Goal: Answer question/provide support

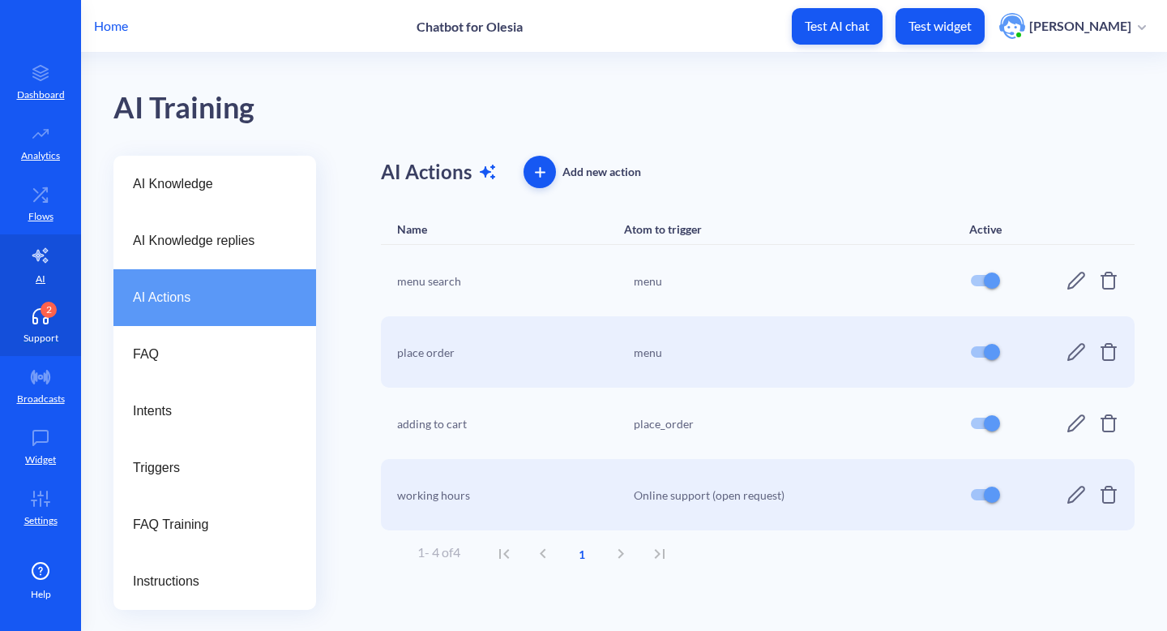
click at [45, 324] on link "2 Support" at bounding box center [40, 325] width 81 height 61
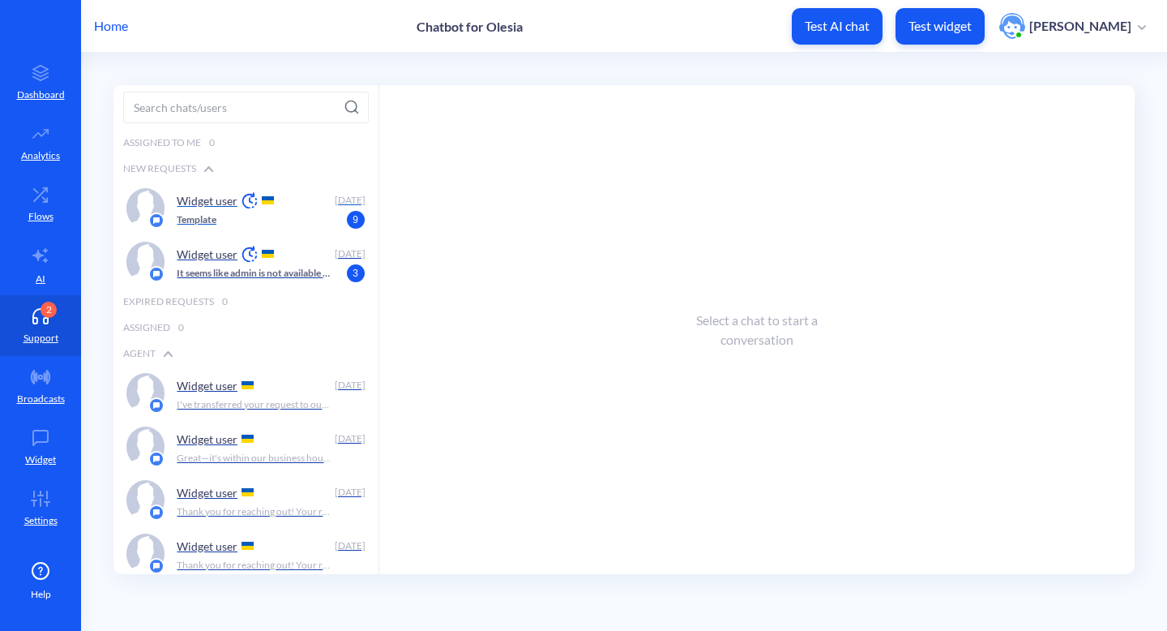
click at [214, 205] on p "Widget user" at bounding box center [207, 201] width 61 height 14
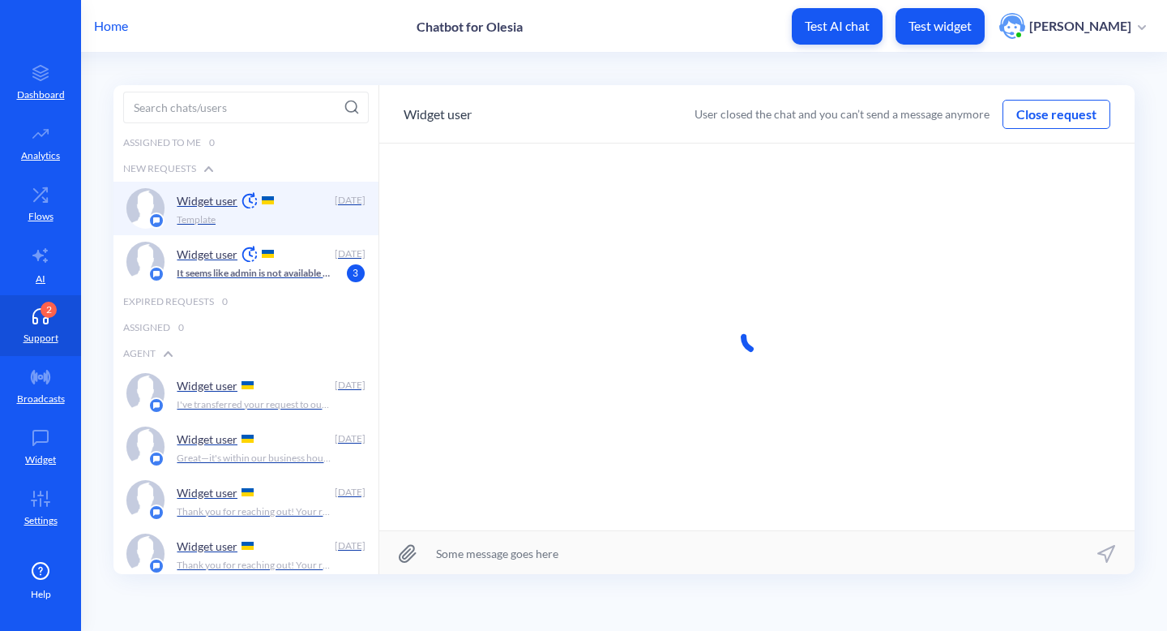
scroll to position [1, 0]
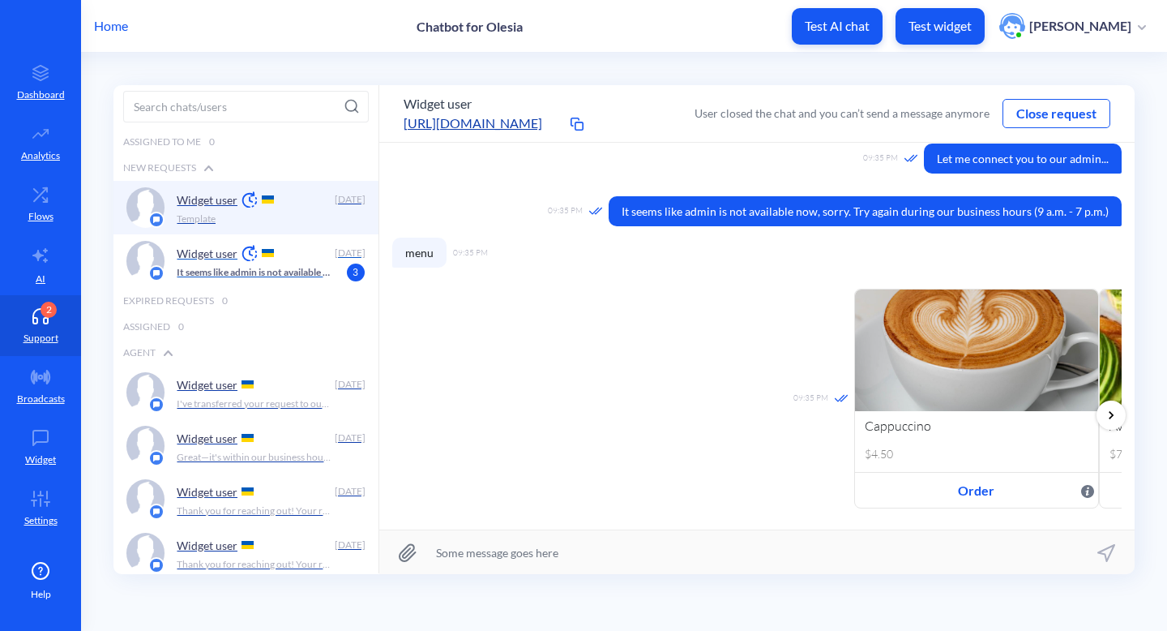
click at [302, 262] on div "Widget user" at bounding box center [252, 253] width 151 height 24
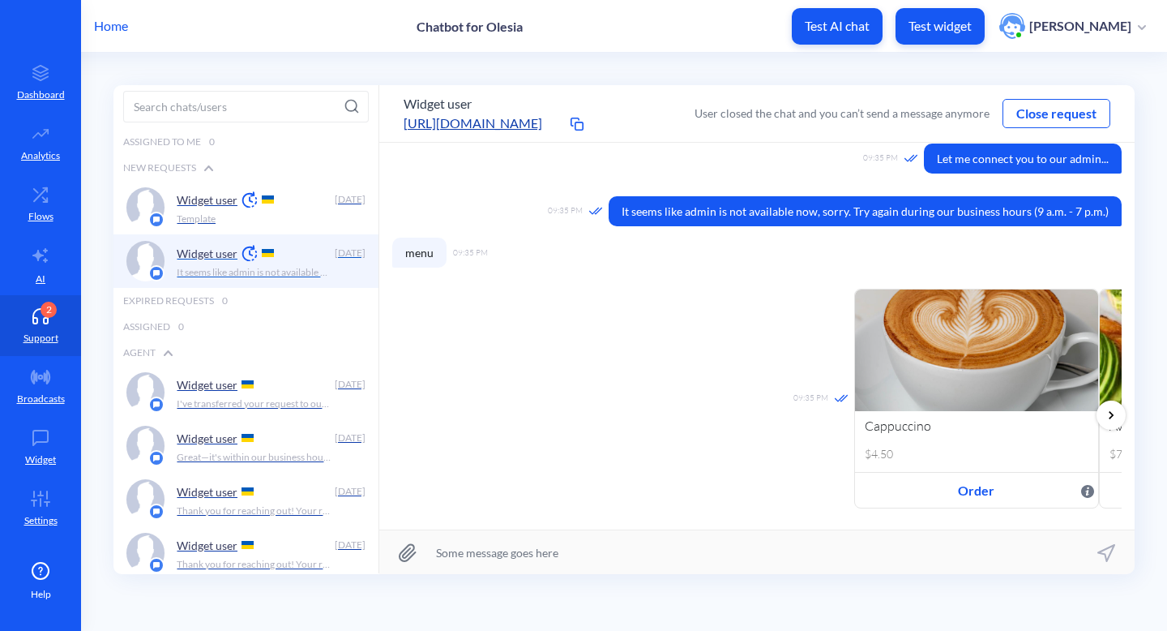
scroll to position [197, 0]
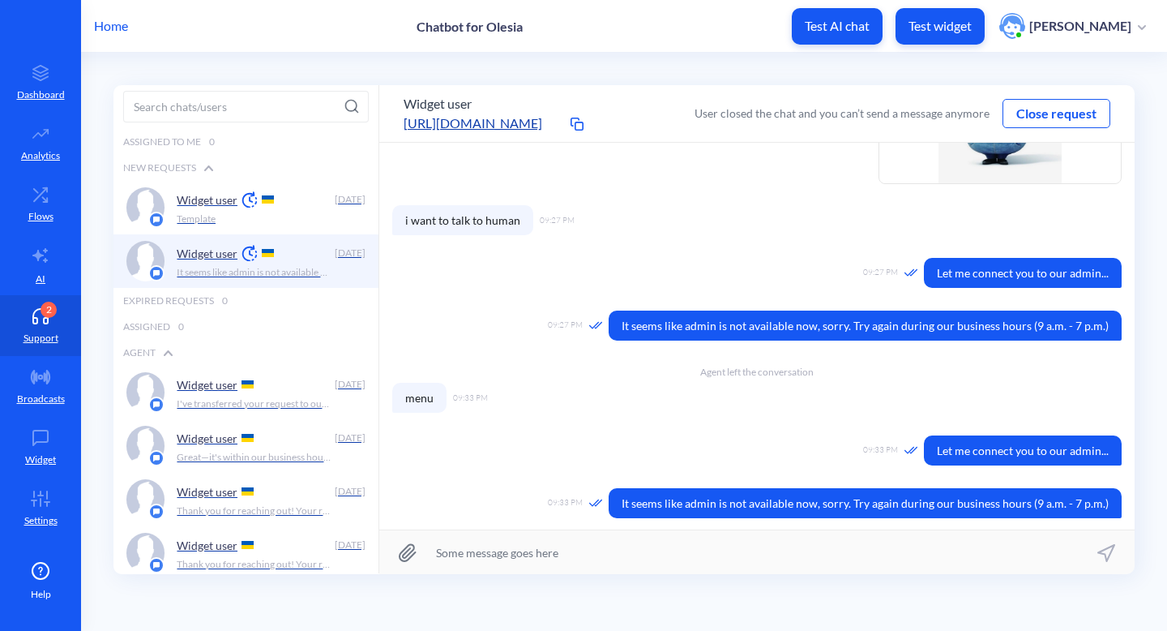
click at [1037, 115] on button "Close request" at bounding box center [1057, 113] width 106 height 19
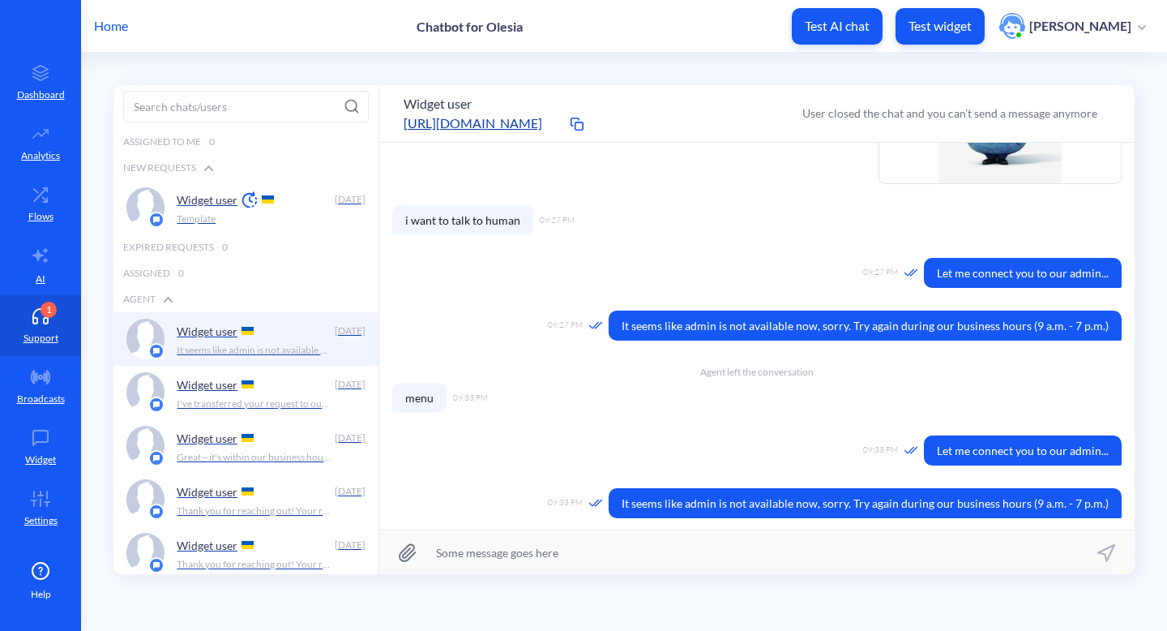
scroll to position [287, 0]
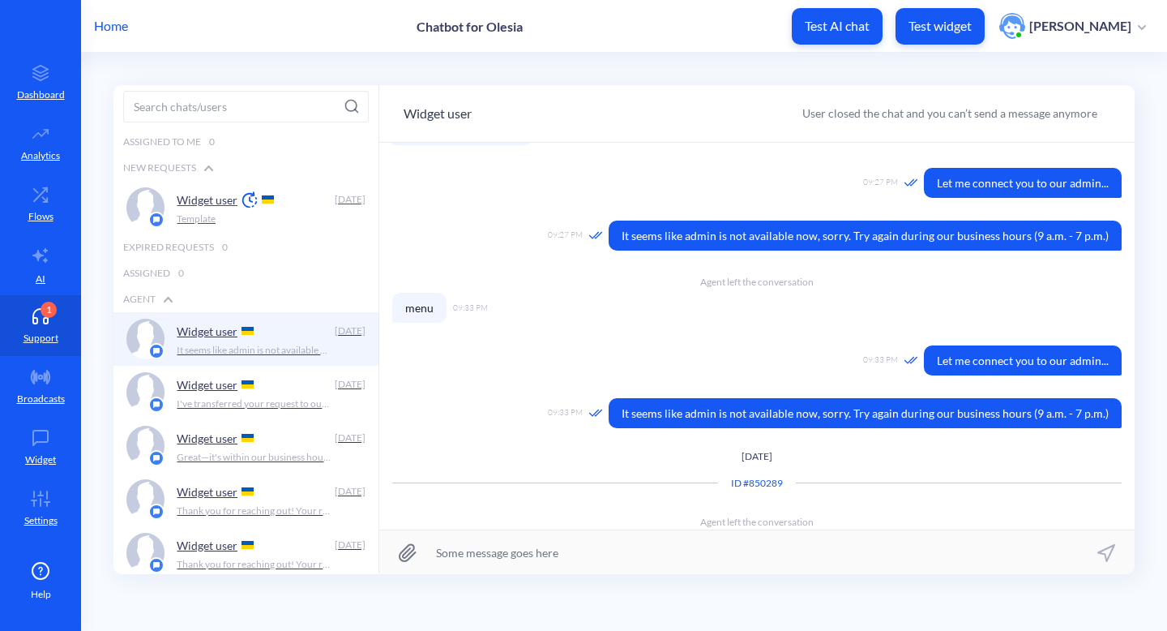
click at [293, 229] on div "Widget user [DATE] Template" at bounding box center [245, 207] width 265 height 53
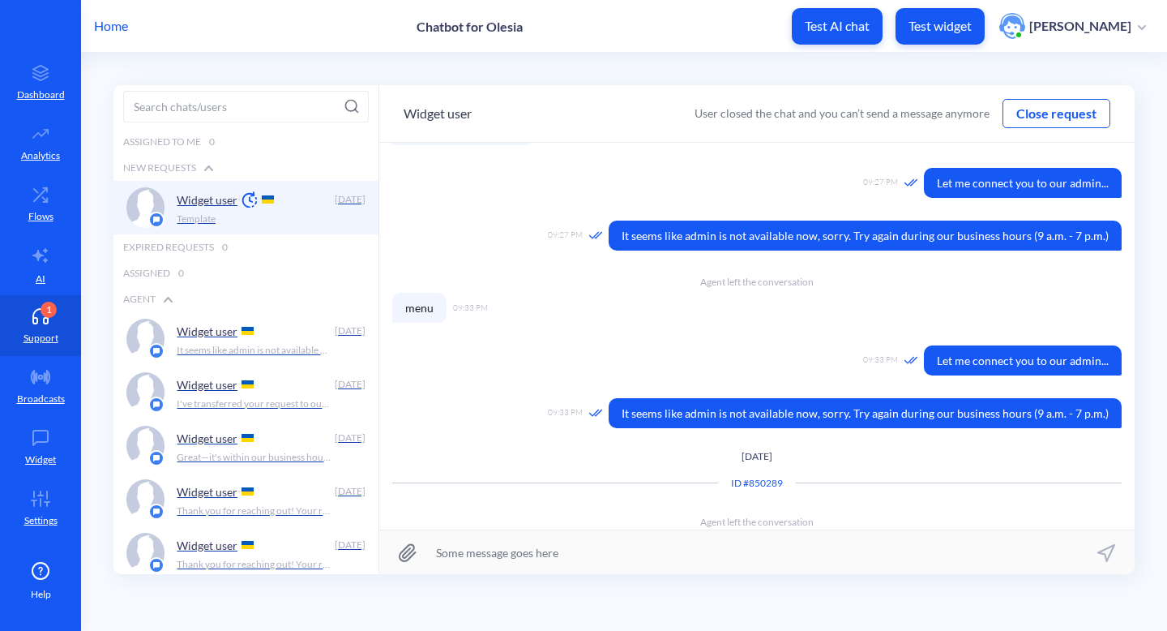
scroll to position [603, 0]
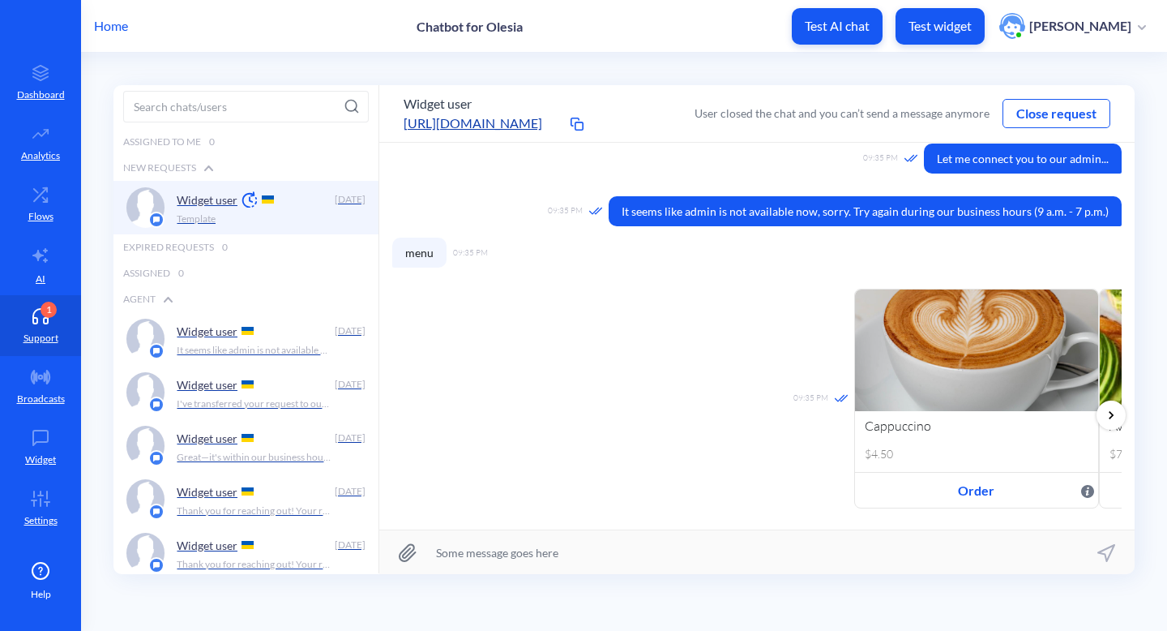
click at [1034, 116] on button "Close request" at bounding box center [1057, 113] width 106 height 19
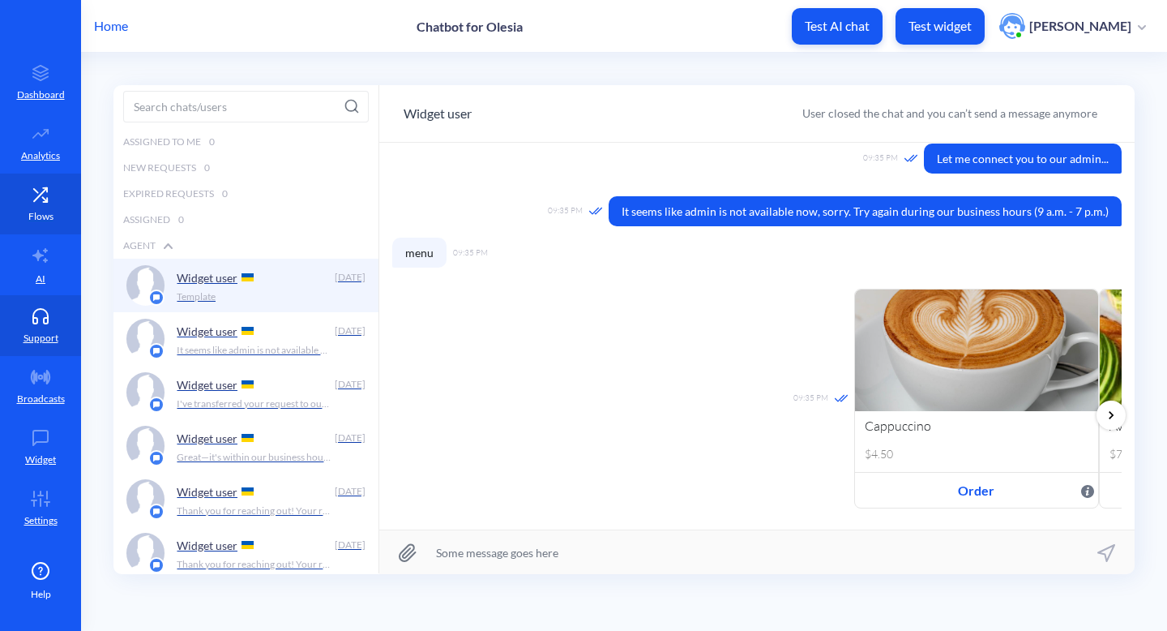
click at [63, 216] on link "Flows" at bounding box center [40, 203] width 81 height 61
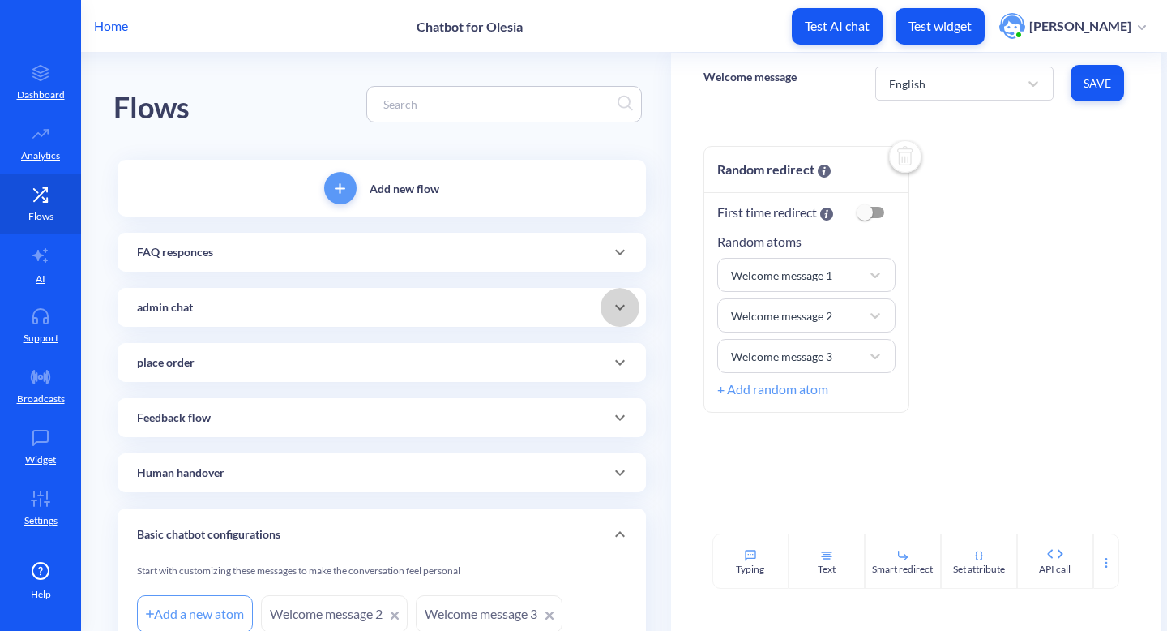
click at [618, 313] on icon at bounding box center [619, 306] width 19 height 19
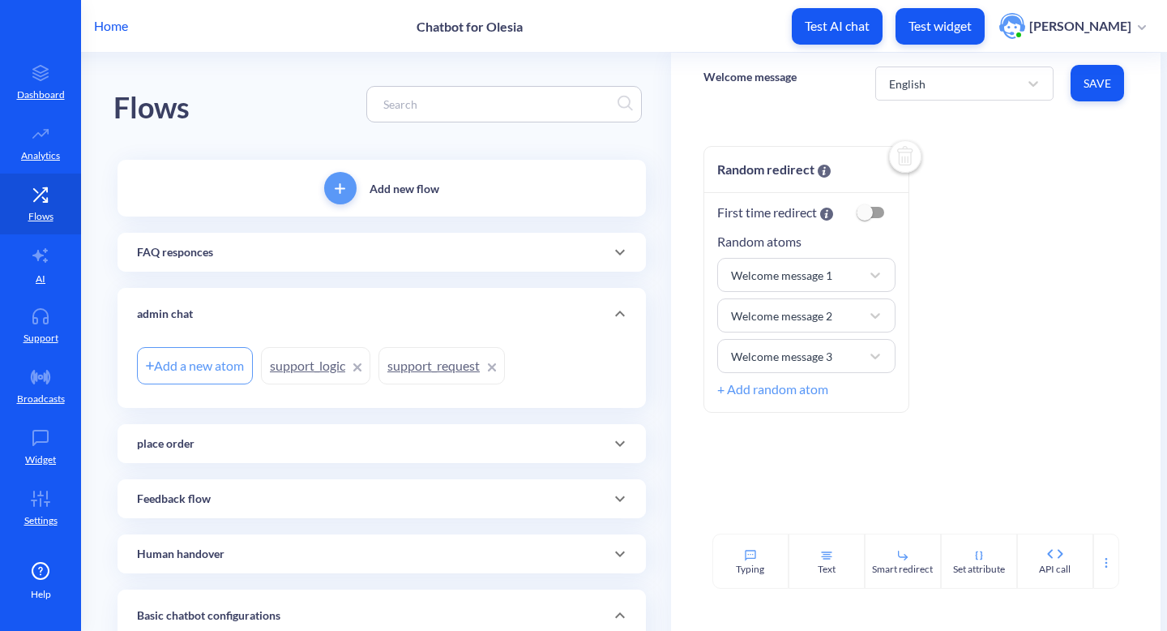
click at [537, 324] on div "admin chat" at bounding box center [382, 314] width 529 height 52
